Goal: Navigation & Orientation: Find specific page/section

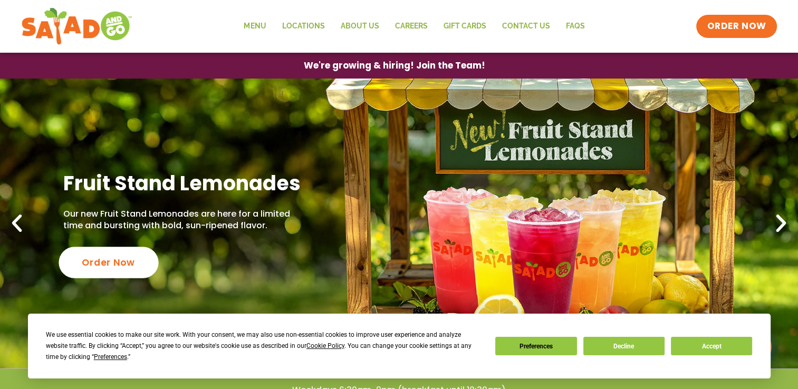
click at [145, 259] on div "Order Now" at bounding box center [109, 262] width 100 height 31
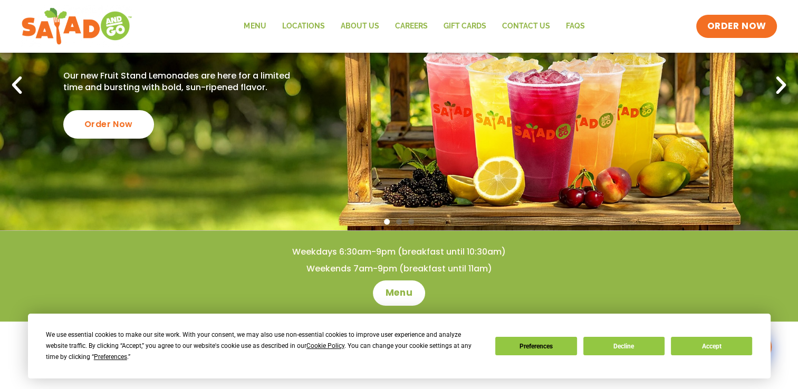
scroll to position [211, 0]
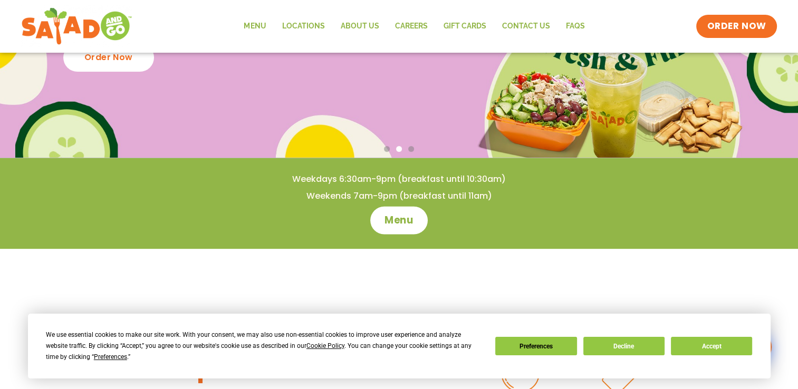
click at [401, 224] on span "Menu" at bounding box center [399, 221] width 30 height 14
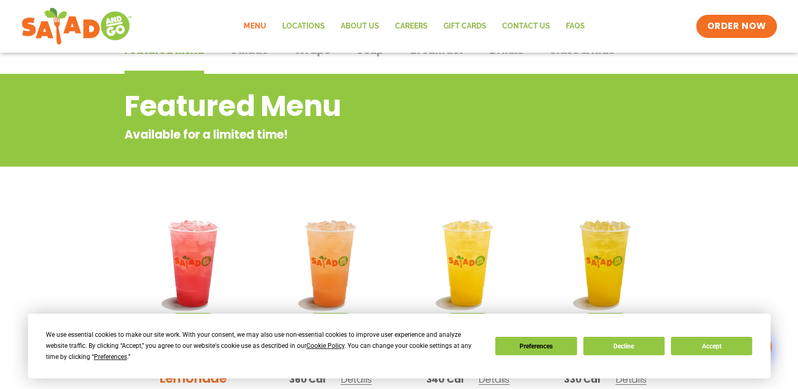
scroll to position [75, 0]
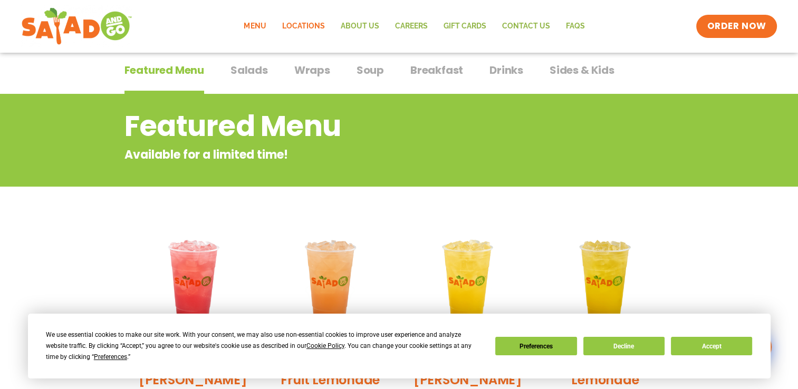
click at [298, 28] on link "Locations" at bounding box center [303, 26] width 59 height 24
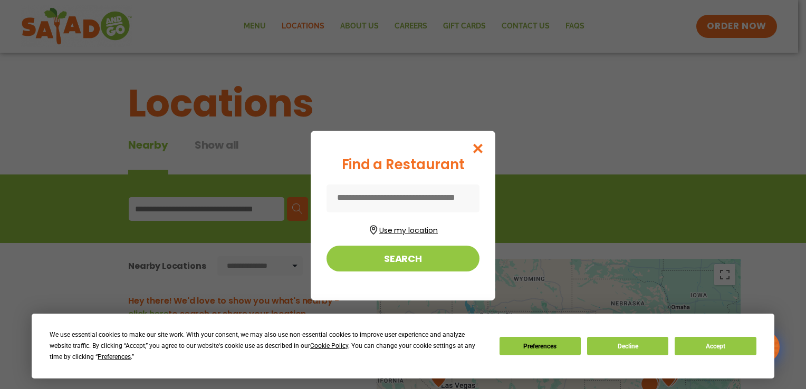
click at [396, 235] on button "Use my location" at bounding box center [403, 229] width 153 height 14
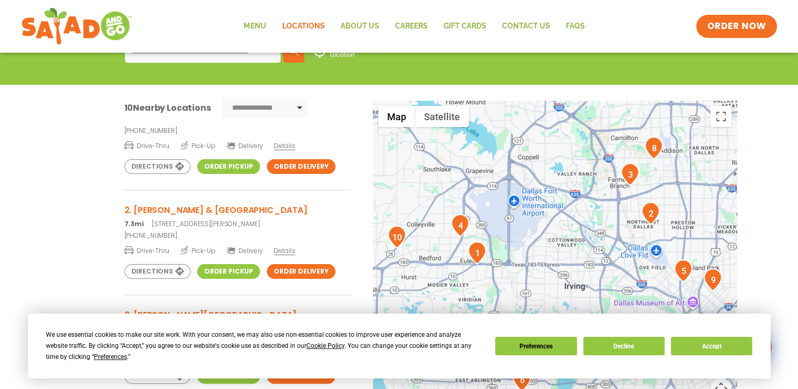
scroll to position [53, 0]
